Goal: Check status

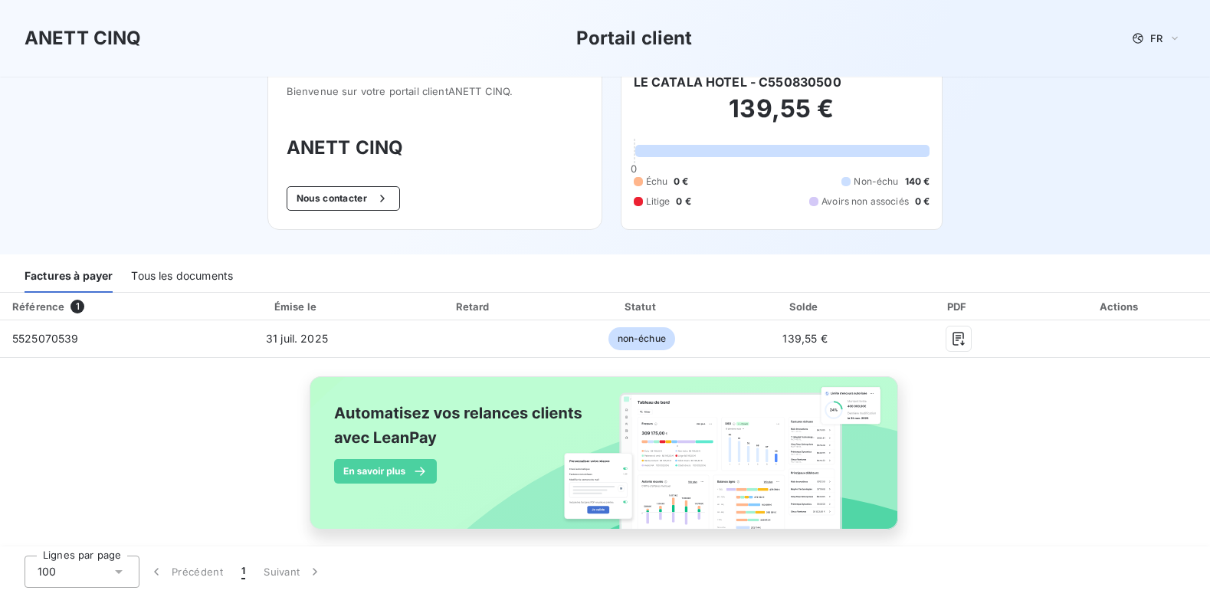
scroll to position [40, 0]
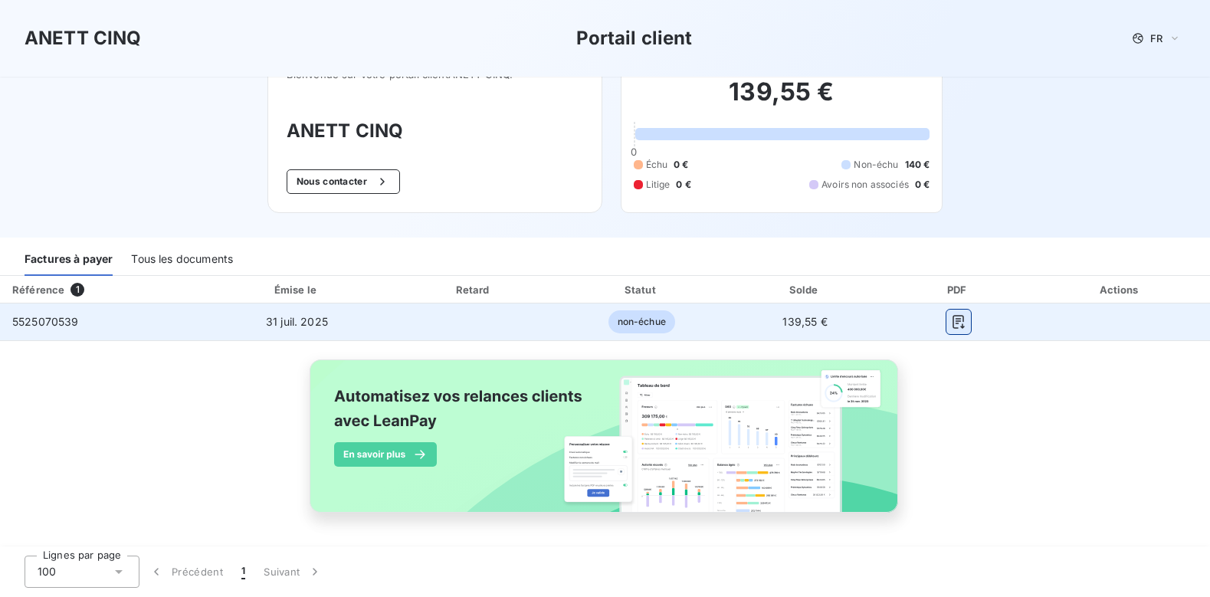
click at [951, 319] on icon "button" at bounding box center [958, 321] width 15 height 15
